Goal: Task Accomplishment & Management: Complete application form

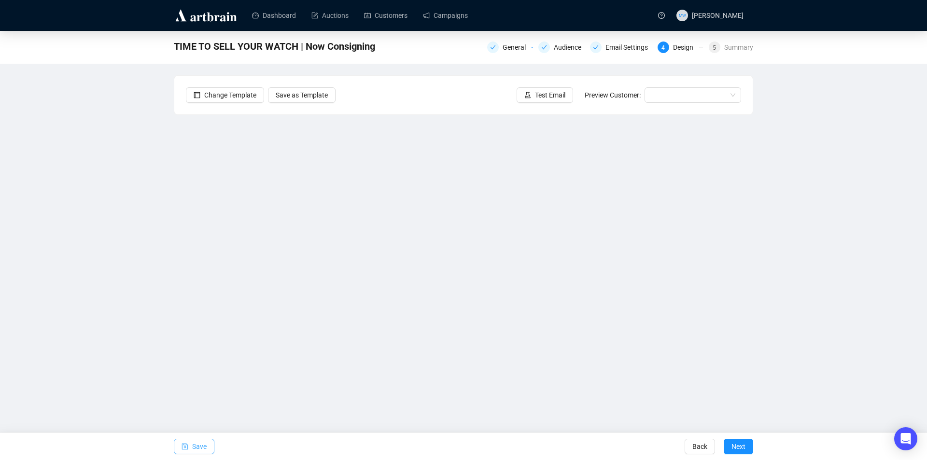
click at [187, 446] on icon "save" at bounding box center [185, 446] width 7 height 7
click at [195, 448] on span "Save" at bounding box center [199, 446] width 14 height 27
click at [188, 454] on button "Save" at bounding box center [194, 446] width 41 height 15
click at [196, 444] on span "Save" at bounding box center [199, 446] width 14 height 27
click at [194, 449] on span "Save" at bounding box center [199, 446] width 14 height 27
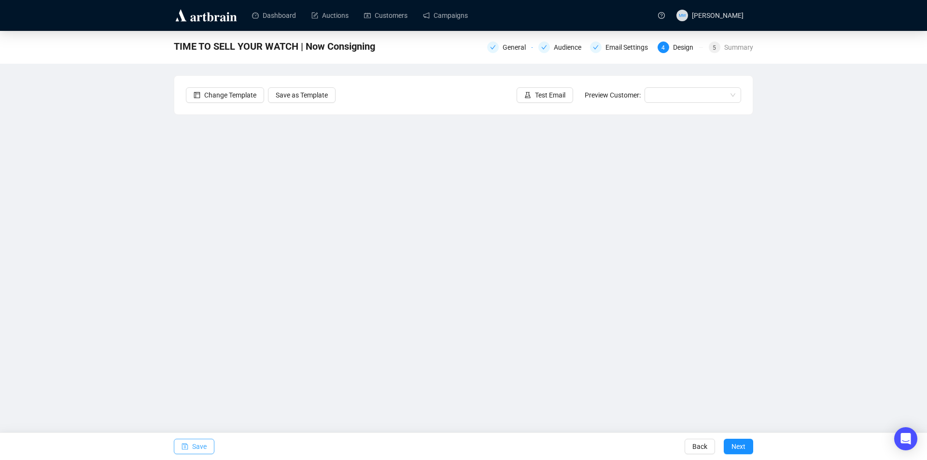
click at [196, 446] on span "Save" at bounding box center [199, 446] width 14 height 27
click at [187, 444] on icon "save" at bounding box center [185, 446] width 7 height 7
click at [191, 447] on button "Save" at bounding box center [194, 446] width 41 height 15
click at [204, 446] on span "Save" at bounding box center [199, 446] width 14 height 27
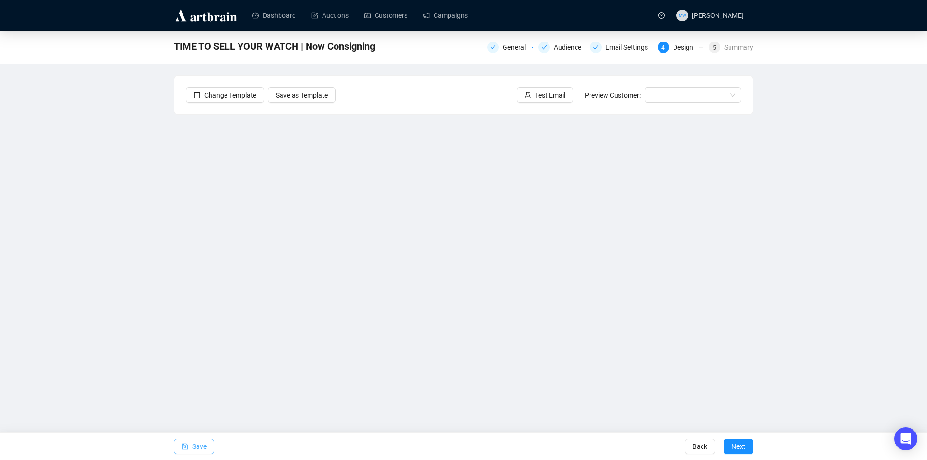
click at [196, 445] on span "Save" at bounding box center [199, 446] width 14 height 27
click at [197, 444] on span "Save" at bounding box center [199, 446] width 14 height 27
click at [193, 444] on span "Save" at bounding box center [199, 446] width 14 height 27
click at [201, 448] on span "Save" at bounding box center [199, 446] width 14 height 27
click at [550, 97] on span "Test Email" at bounding box center [550, 95] width 30 height 11
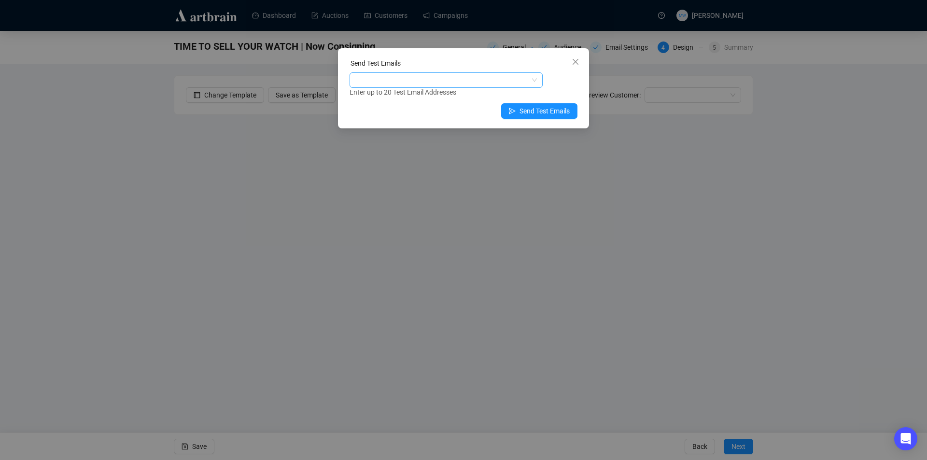
click at [444, 81] on div at bounding box center [441, 80] width 179 height 14
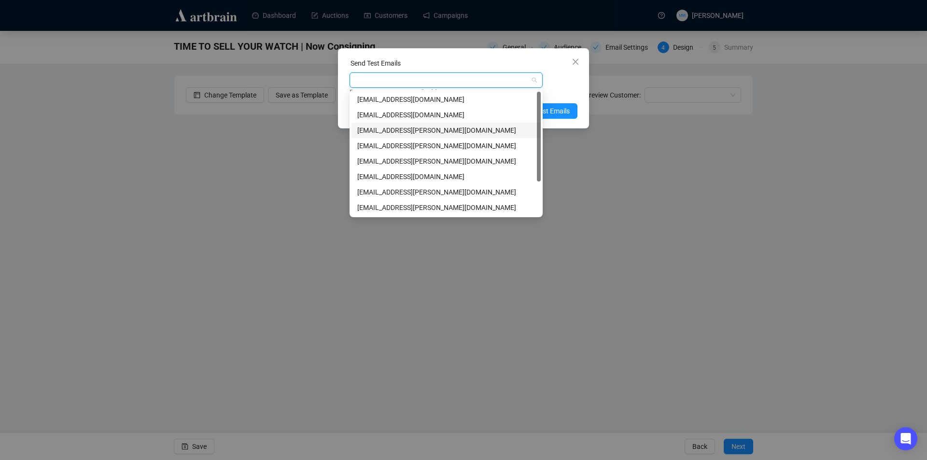
click at [373, 130] on div "[EMAIL_ADDRESS][PERSON_NAME][DOMAIN_NAME]" at bounding box center [446, 130] width 178 height 11
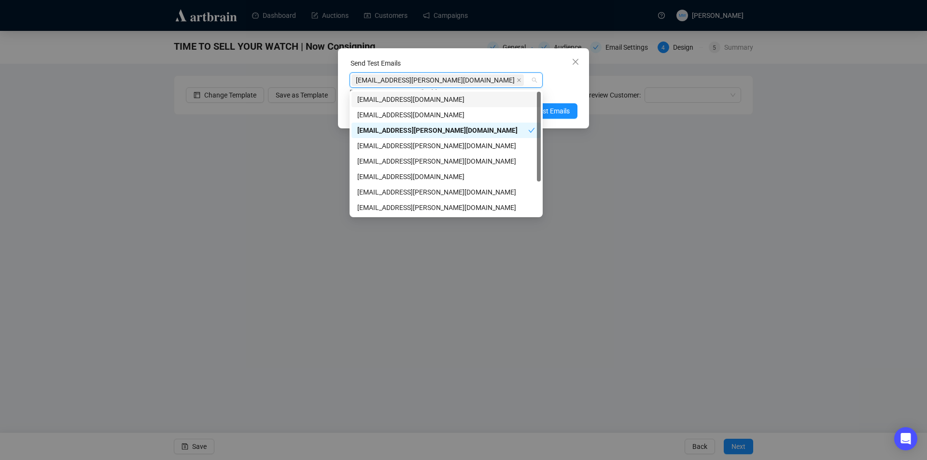
click at [559, 89] on div "Enter up to 20 Test Email Addresses" at bounding box center [464, 92] width 228 height 11
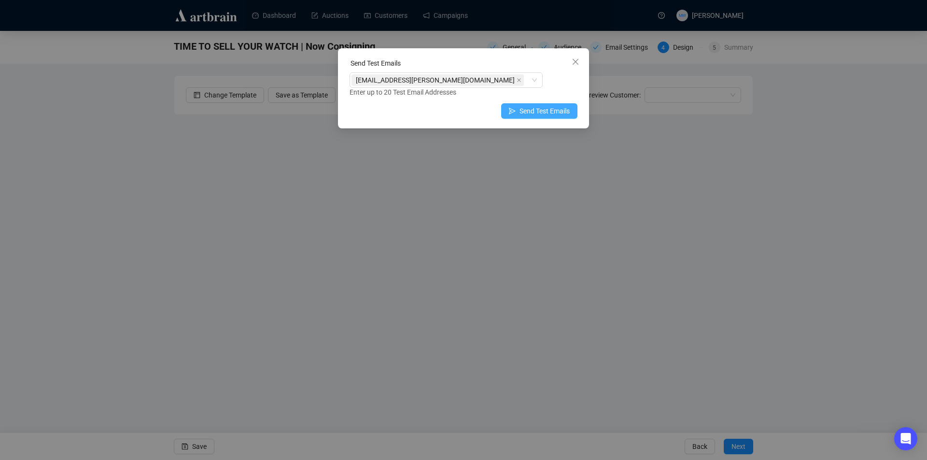
click at [559, 108] on span "Send Test Emails" at bounding box center [545, 111] width 50 height 11
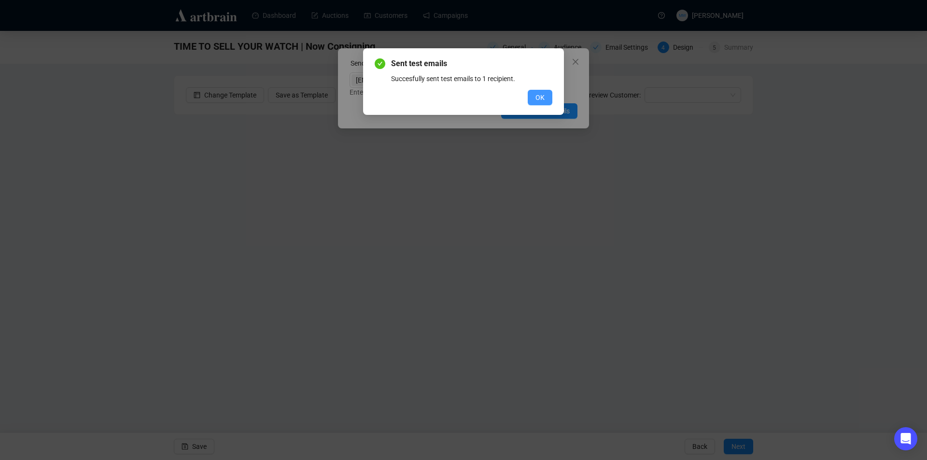
click at [542, 98] on span "OK" at bounding box center [540, 97] width 9 height 11
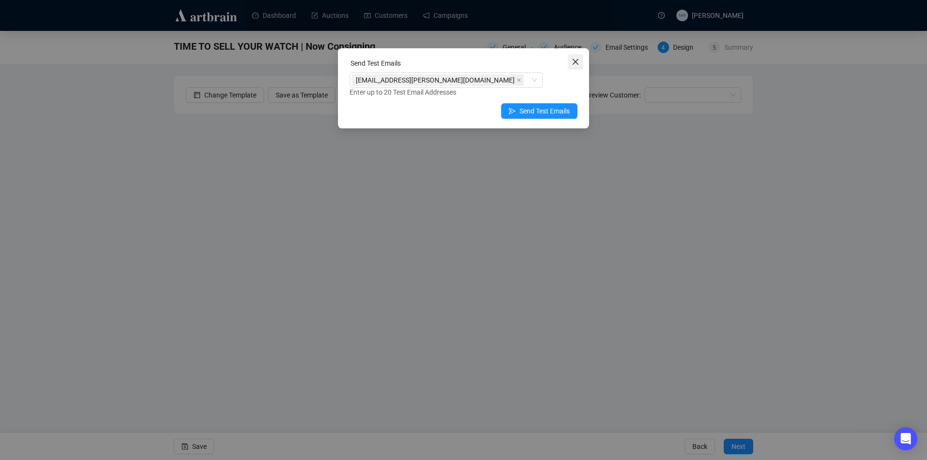
click at [578, 60] on icon "close" at bounding box center [576, 62] width 6 height 6
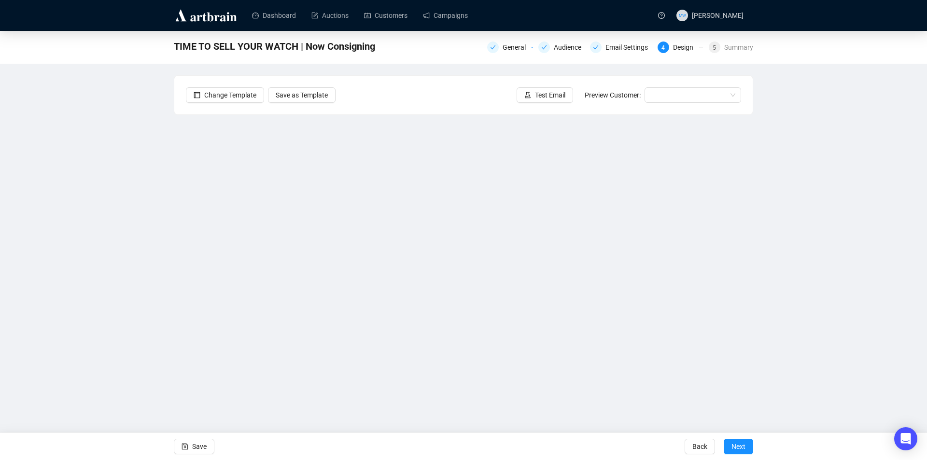
click at [902, 174] on div "TIME TO SELL YOUR WATCH | Now Consigning General Audience Email Settings 4 Desi…" at bounding box center [463, 215] width 927 height 369
click at [199, 446] on span "Save" at bounding box center [199, 446] width 14 height 27
